Goal: Task Accomplishment & Management: Use online tool/utility

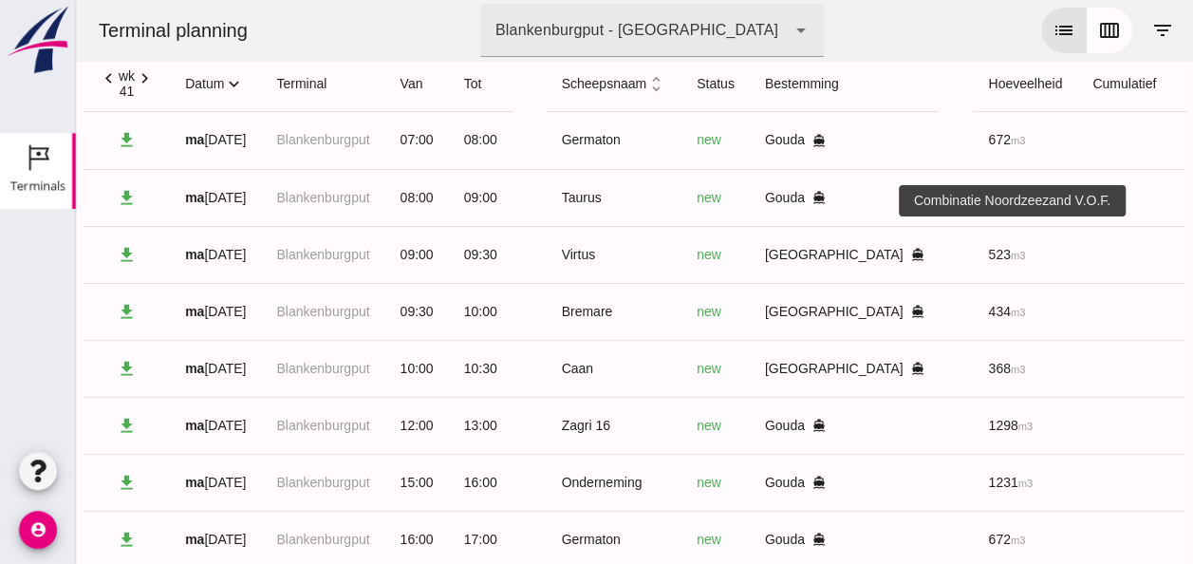
scroll to position [0, 481]
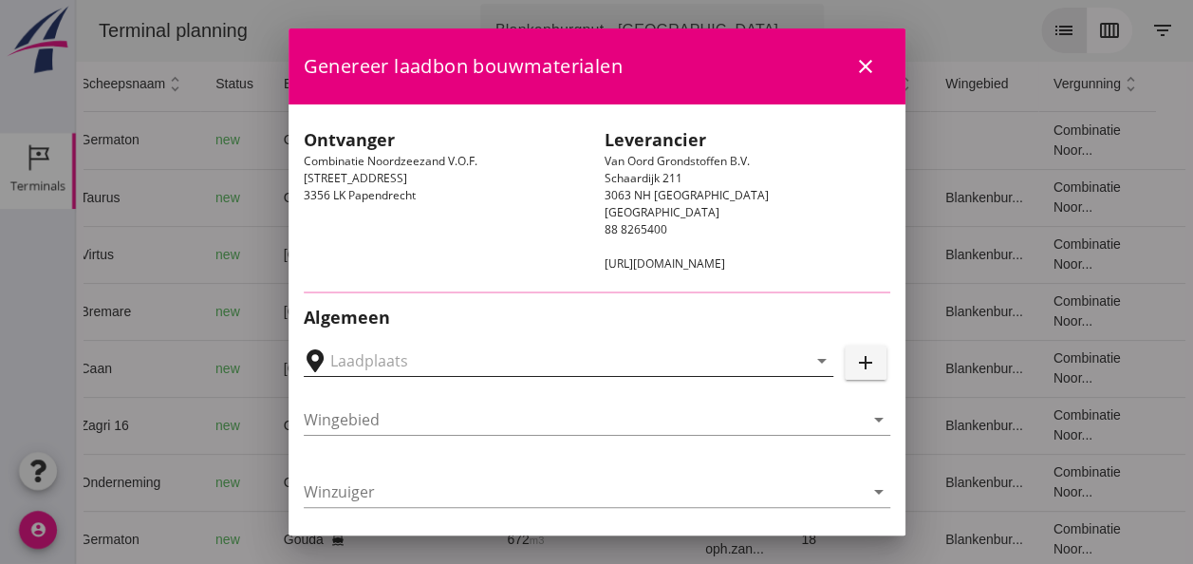
type input "[PERSON_NAME], [GEOGRAPHIC_DATA]"
type input "Virtus"
type input "[PERSON_NAME]"
type input "523"
type input "Ophoogzand (6120)"
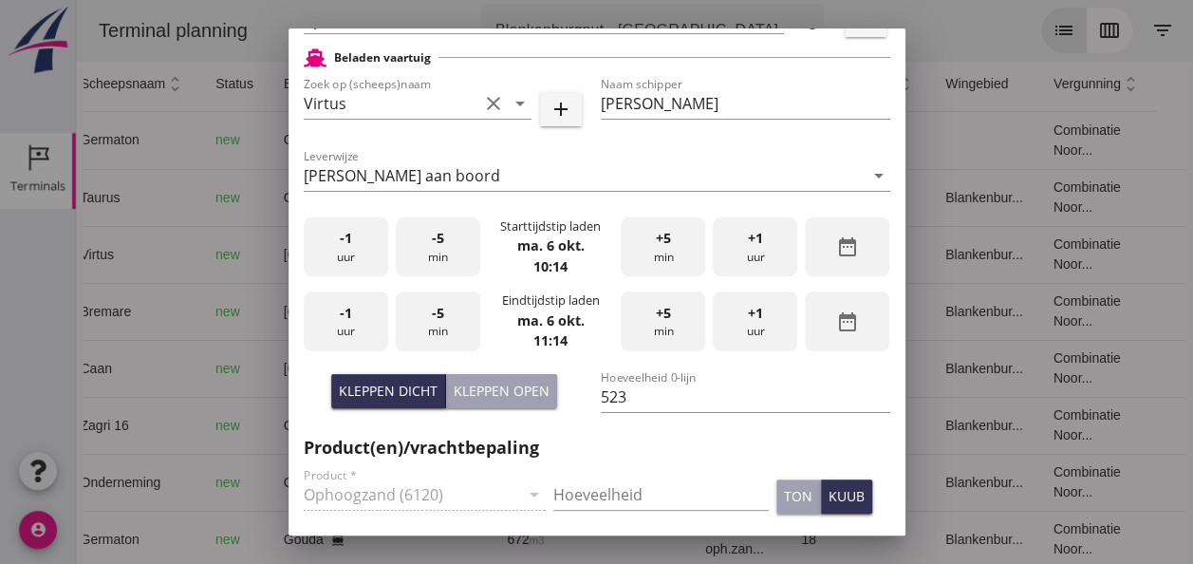
scroll to position [475, 0]
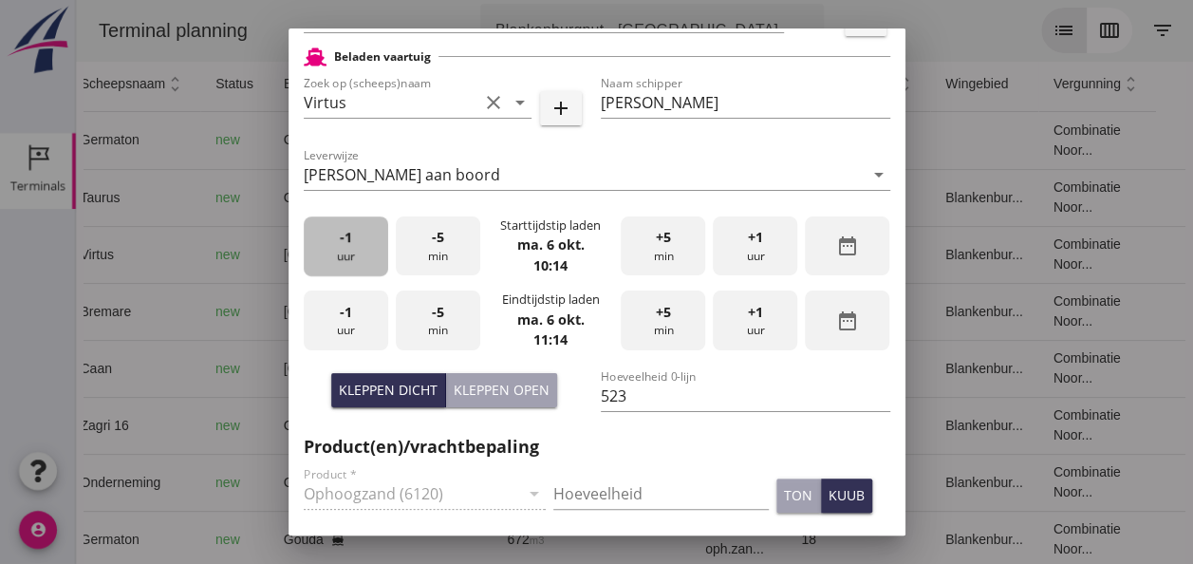
click at [368, 247] on div "-1 uur" at bounding box center [346, 246] width 84 height 60
click at [643, 255] on div "+5 min" at bounding box center [663, 246] width 84 height 60
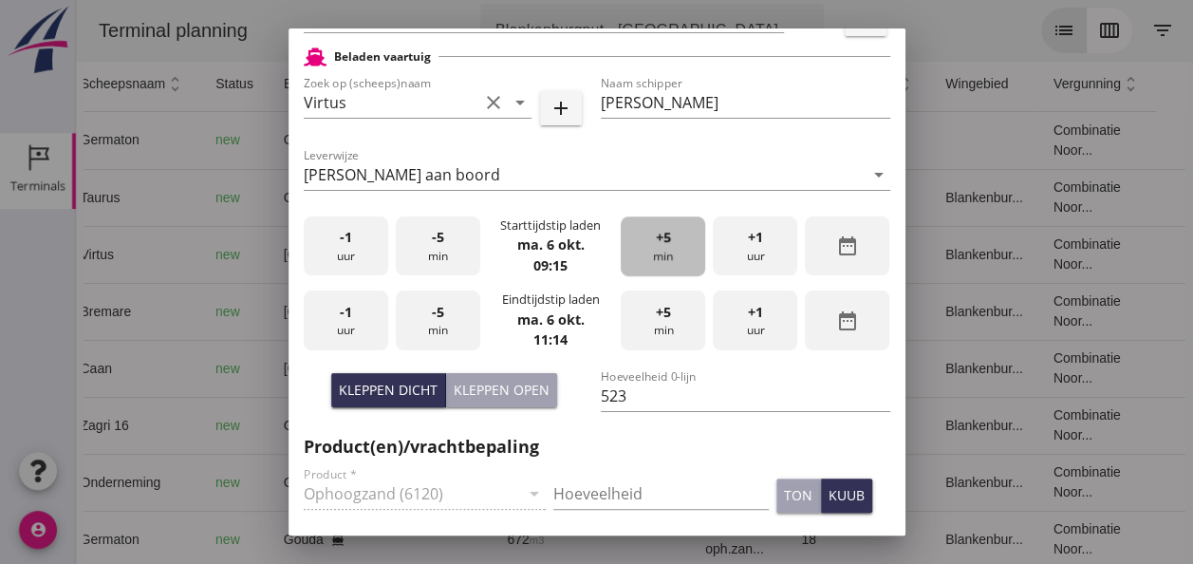
click at [643, 255] on div "+5 min" at bounding box center [663, 246] width 84 height 60
click at [351, 319] on div "-1 uur" at bounding box center [346, 320] width 84 height 60
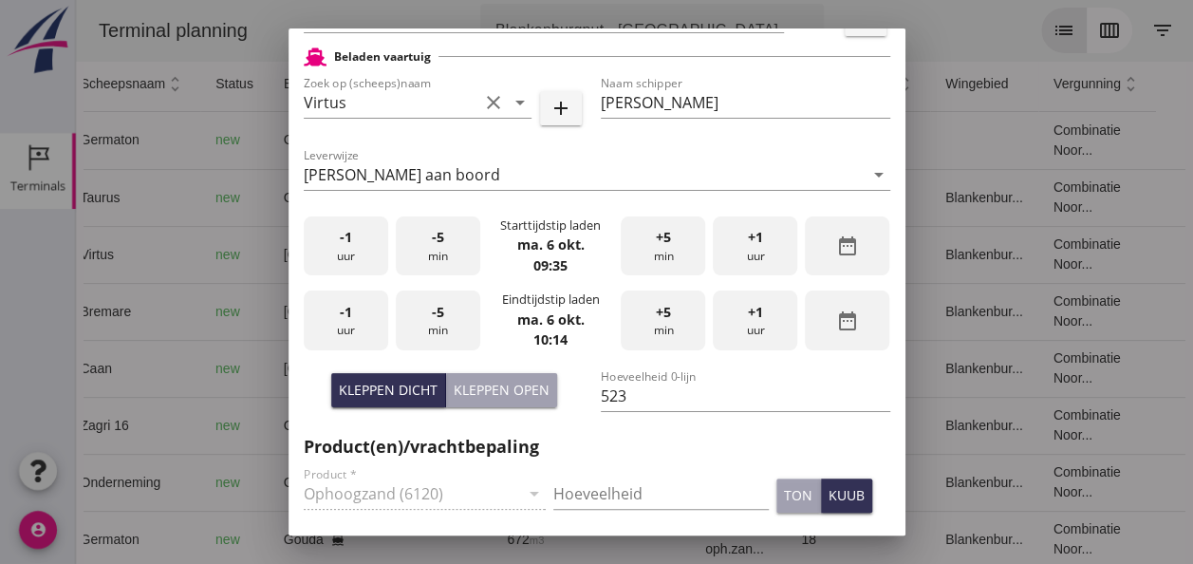
click at [436, 316] on span "-5" at bounding box center [438, 312] width 12 height 21
click at [596, 488] on input "Hoeveelheid" at bounding box center [660, 493] width 215 height 30
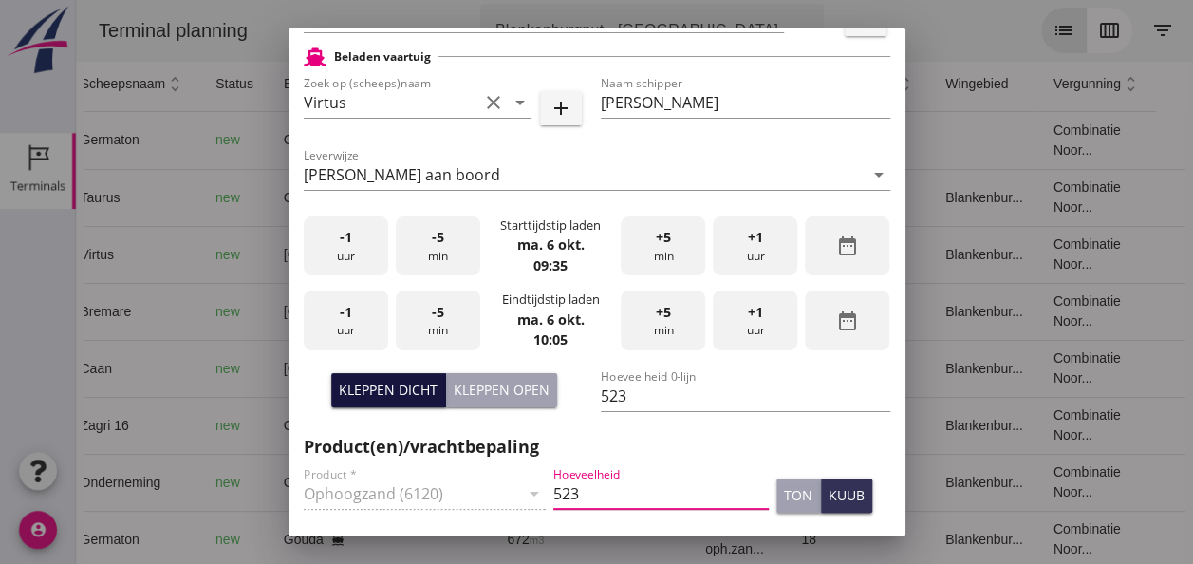
type input "523"
click at [394, 385] on div "Kleppen dicht" at bounding box center [388, 390] width 99 height 20
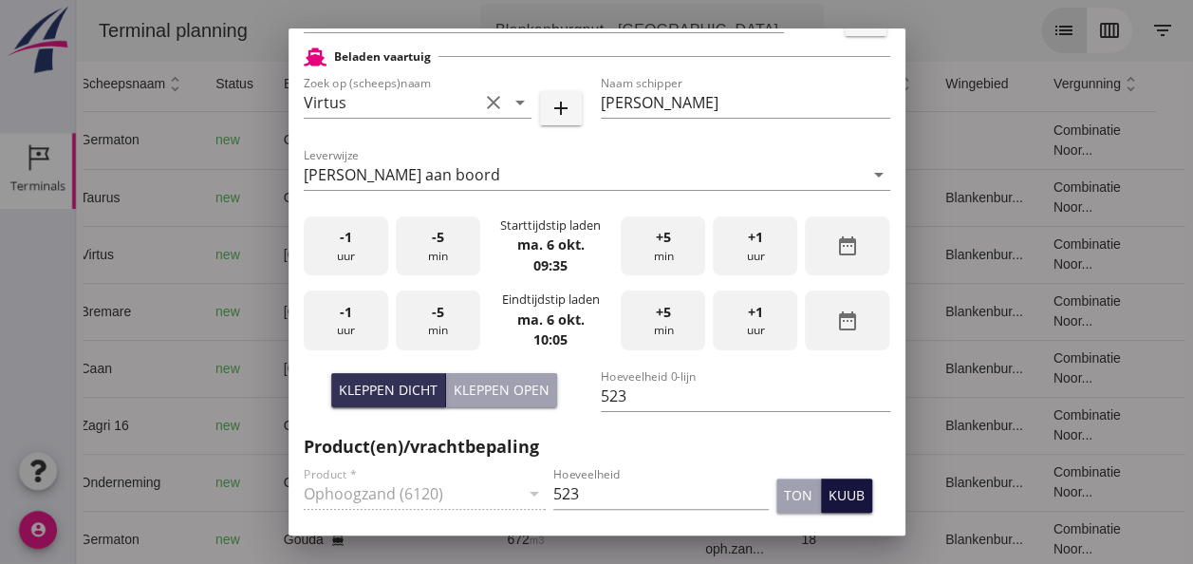
click at [848, 494] on button "kuub" at bounding box center [846, 495] width 51 height 34
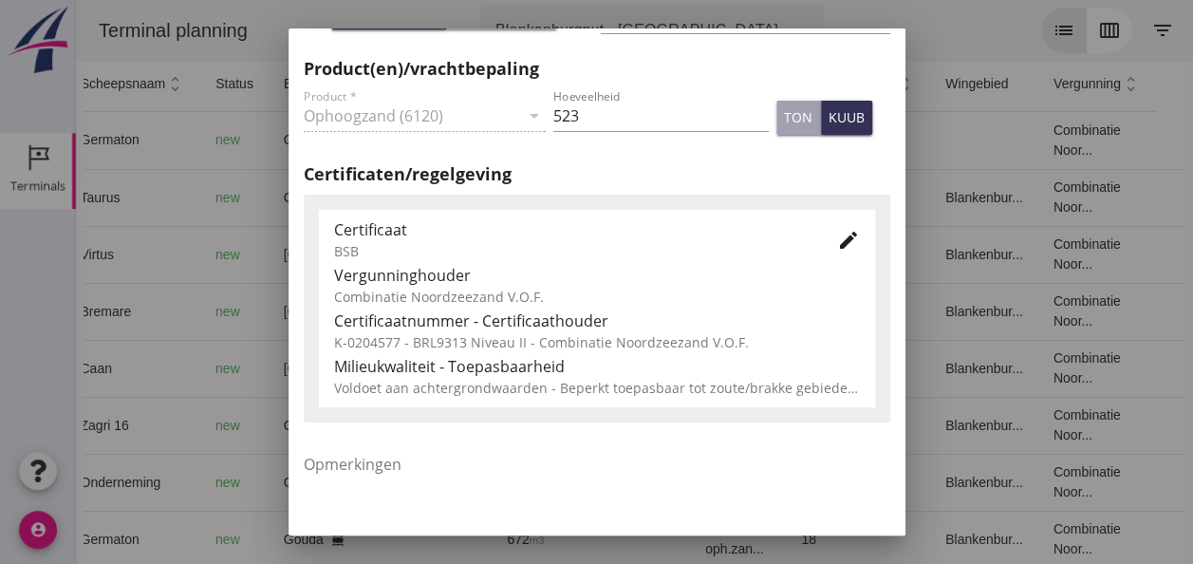
scroll to position [854, 0]
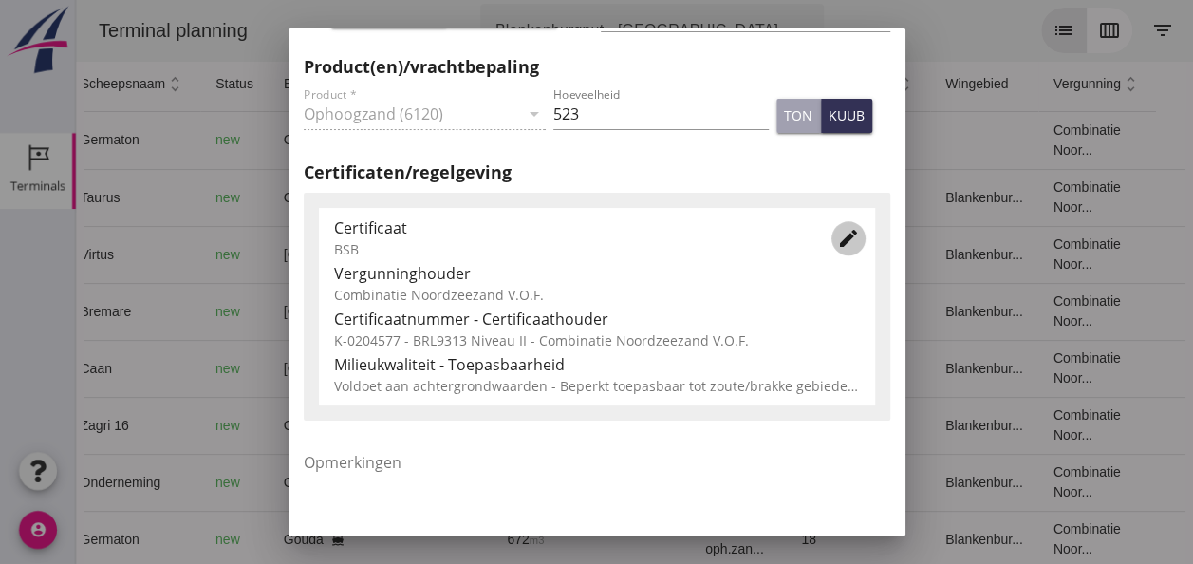
click at [841, 237] on icon "edit" at bounding box center [848, 238] width 23 height 23
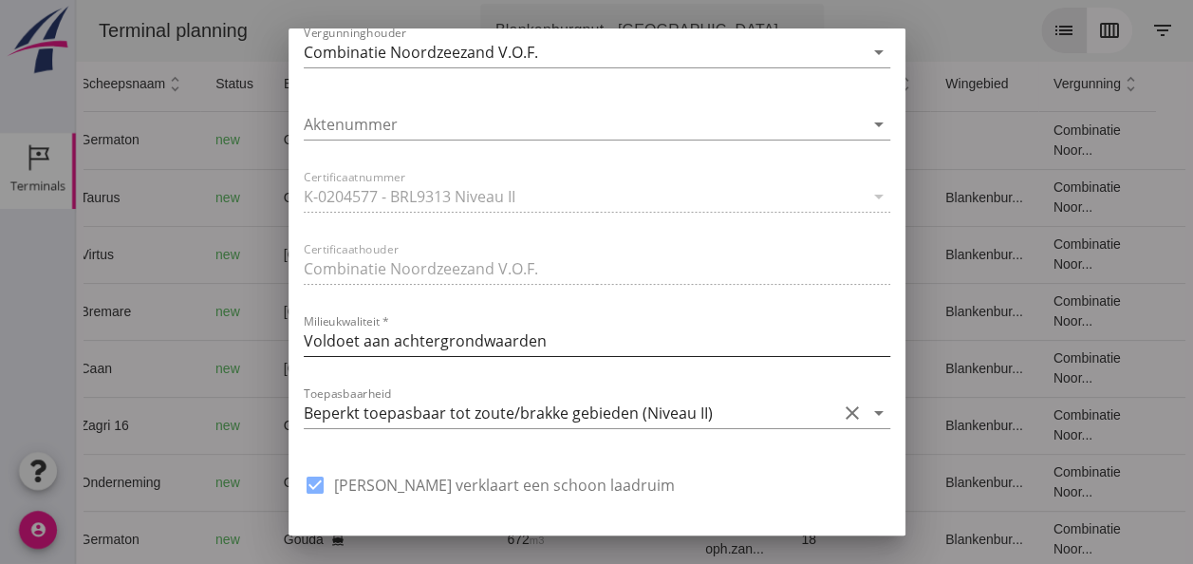
scroll to position [0, 0]
click at [867, 409] on icon "arrow_drop_down" at bounding box center [878, 412] width 23 height 23
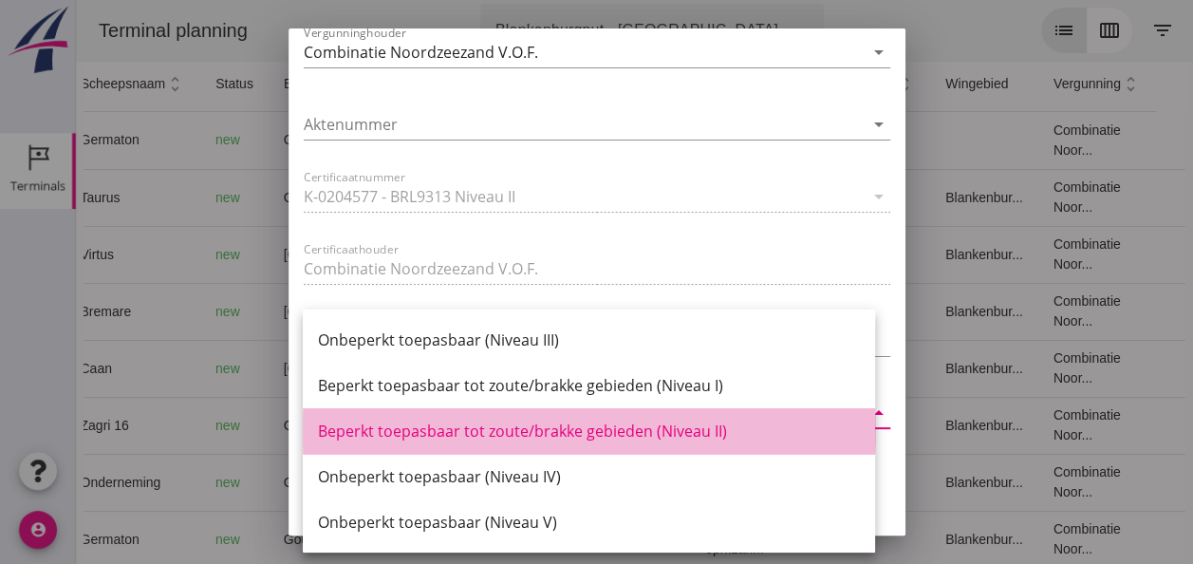
click at [706, 431] on div "Beperkt toepasbaar tot zoute/brakke gebieden (Niveau II)" at bounding box center [589, 430] width 542 height 23
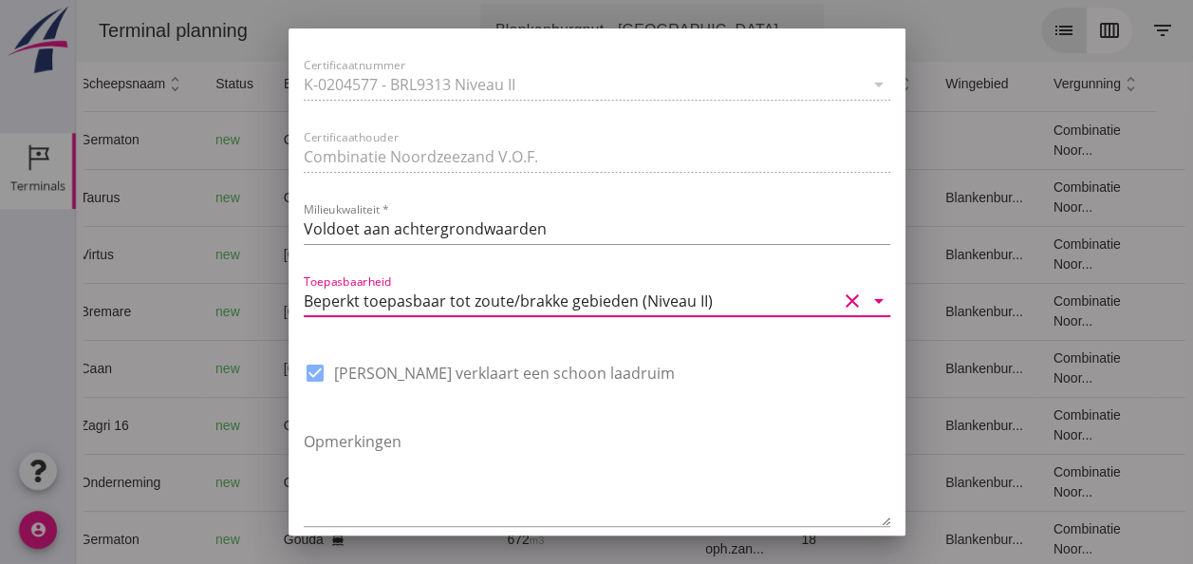
scroll to position [1438, 0]
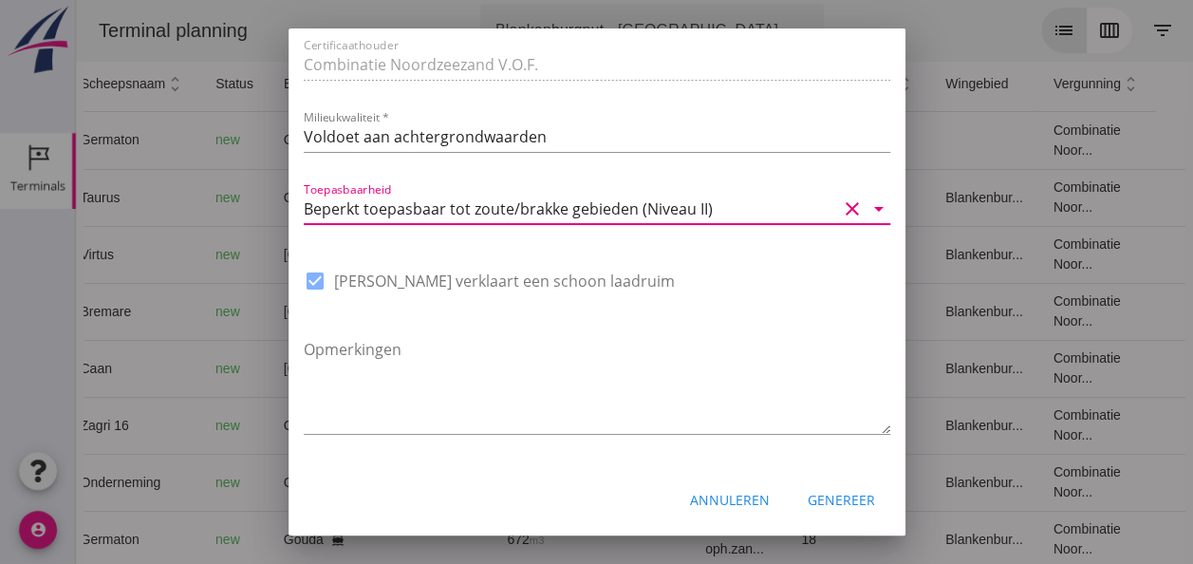
click at [831, 508] on div "Genereer" at bounding box center [841, 500] width 67 height 20
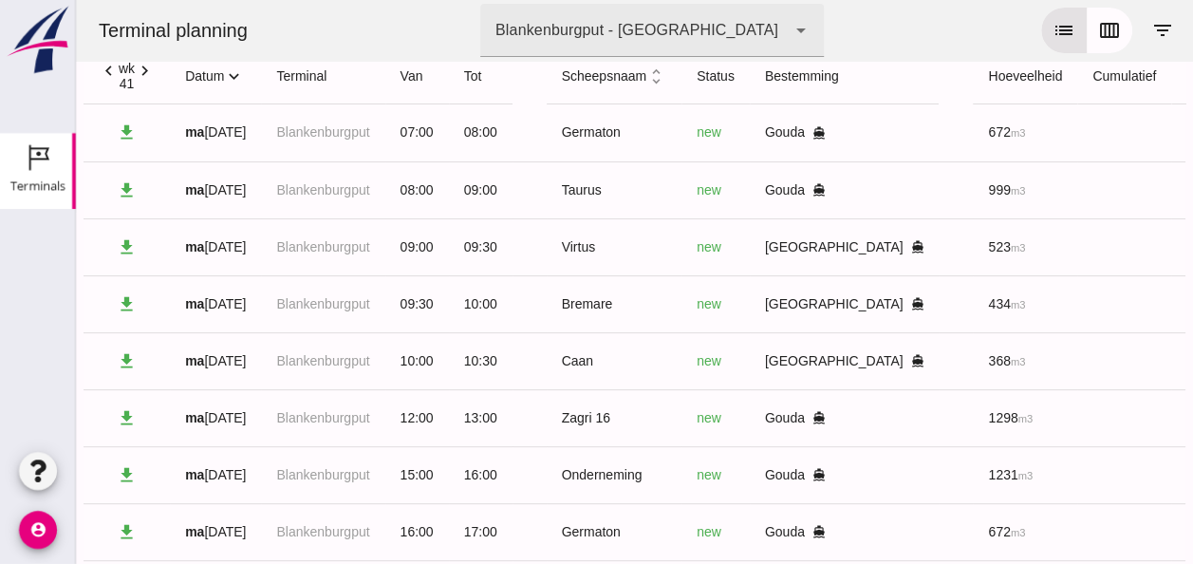
scroll to position [0, 0]
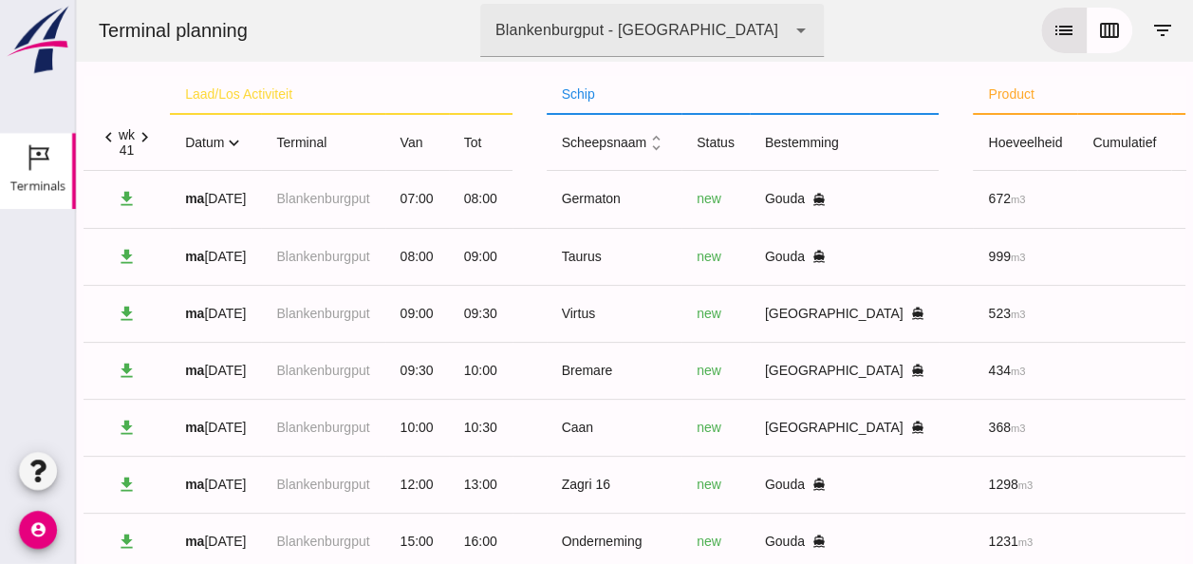
click at [235, 140] on icon "expand_more" at bounding box center [234, 143] width 20 height 20
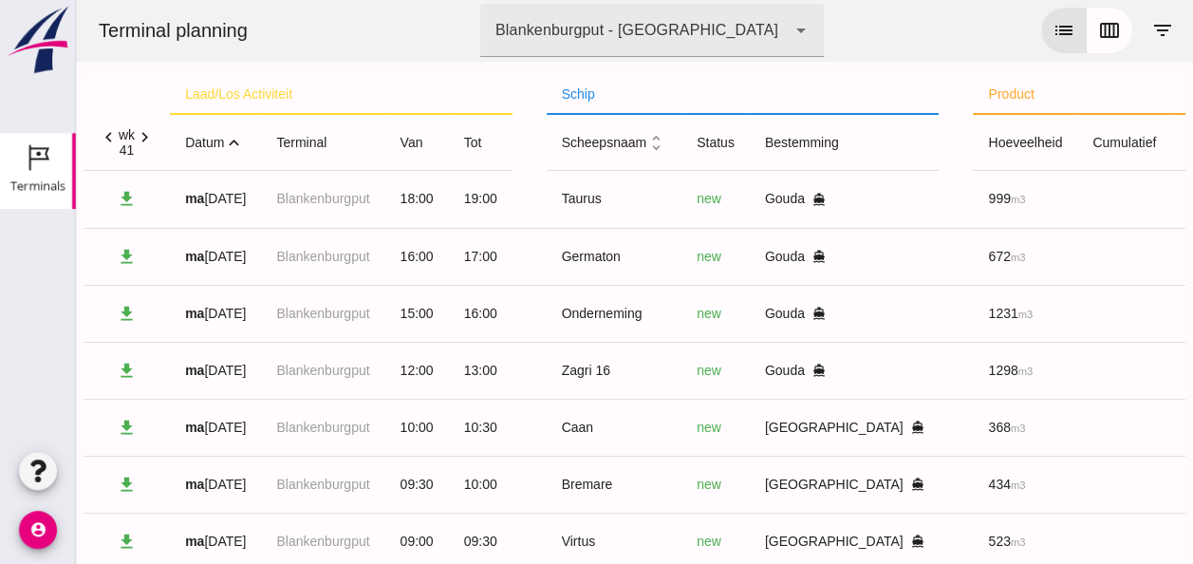
click at [235, 139] on icon "expand_less" at bounding box center [234, 143] width 20 height 20
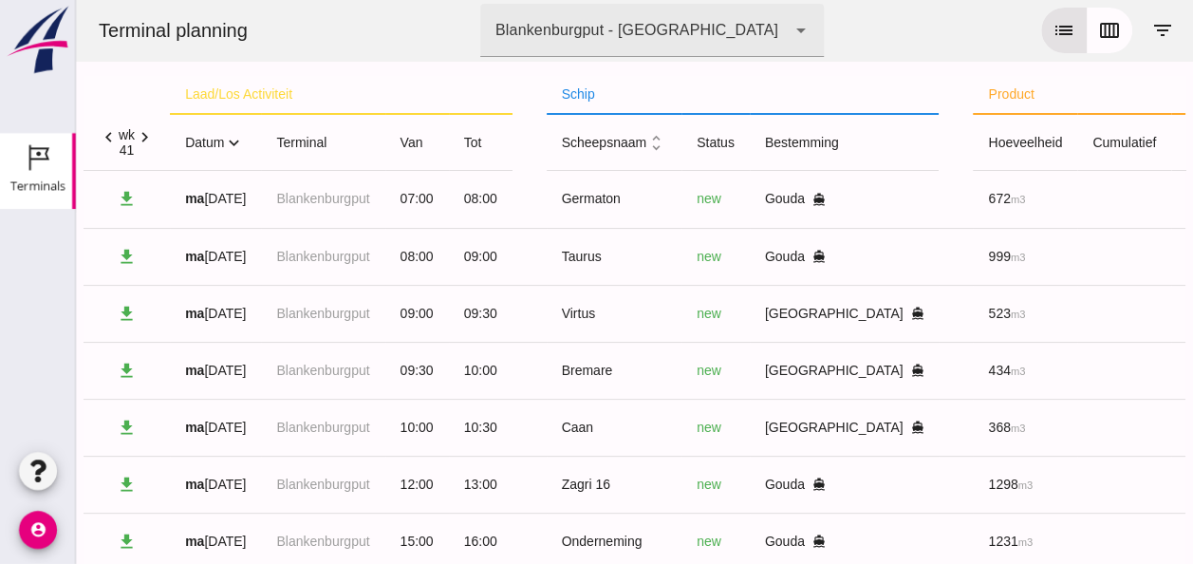
scroll to position [173, 0]
